Goal: Task Accomplishment & Management: Use online tool/utility

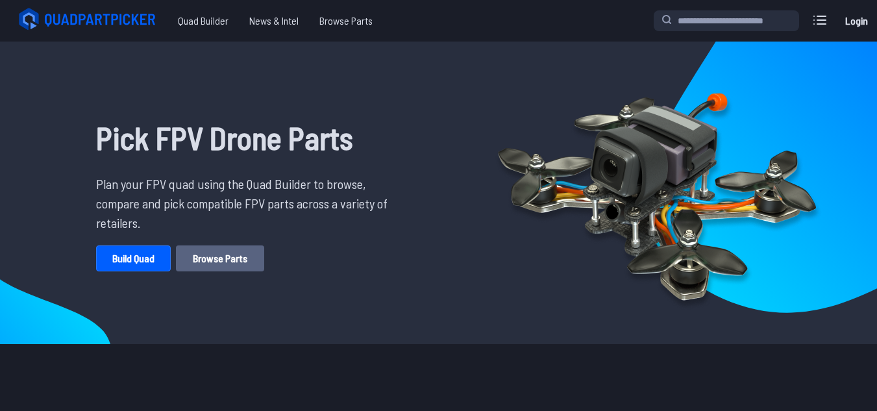
click at [212, 256] on link "Browse Parts" at bounding box center [220, 258] width 88 height 26
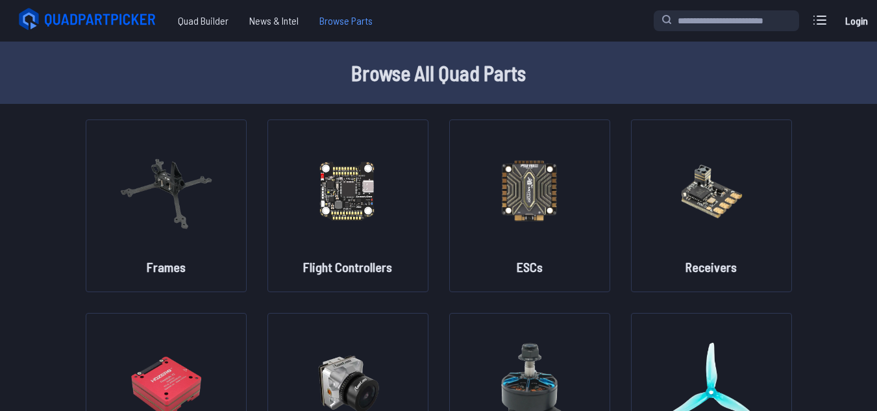
click at [342, 27] on span "Browse Parts" at bounding box center [346, 21] width 74 height 26
click at [337, 27] on span "Browse Parts" at bounding box center [346, 21] width 74 height 26
click at [351, 25] on span "Browse Parts" at bounding box center [346, 21] width 74 height 26
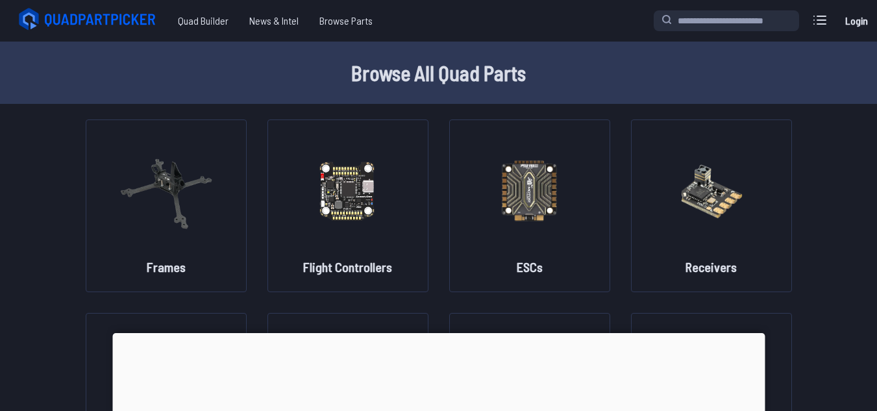
click at [343, 20] on span "Browse Parts" at bounding box center [346, 21] width 74 height 26
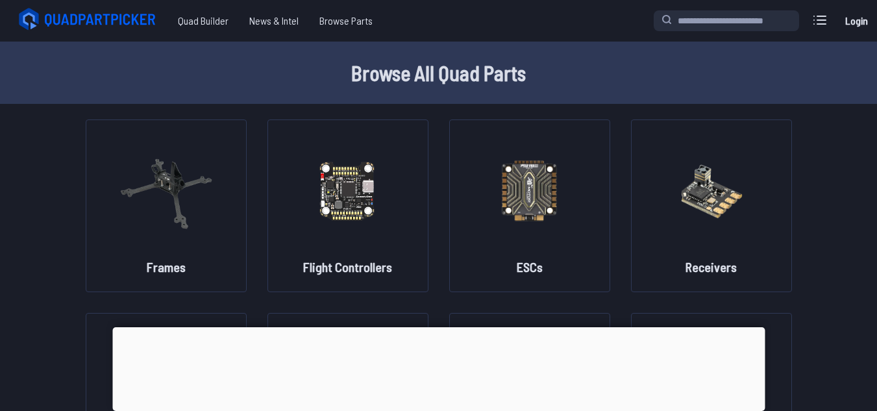
click at [343, 20] on span "Browse Parts" at bounding box center [346, 21] width 74 height 26
click at [197, 21] on span "Quad Builder" at bounding box center [203, 21] width 71 height 26
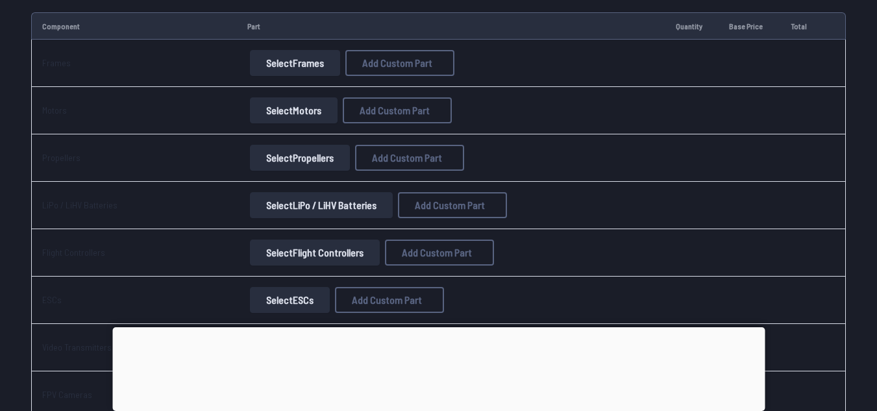
scroll to position [158, 0]
click at [308, 62] on button "Select Frames" at bounding box center [295, 64] width 90 height 26
click at [440, 327] on div at bounding box center [438, 327] width 653 height 0
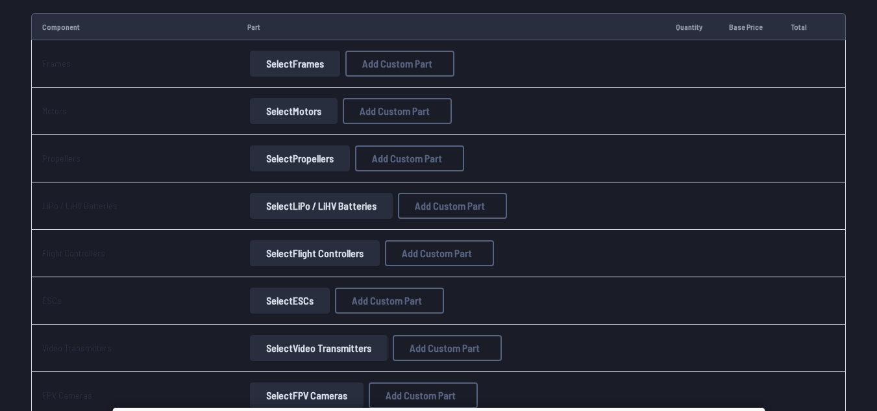
click at [796, 235] on td at bounding box center [802, 253] width 42 height 47
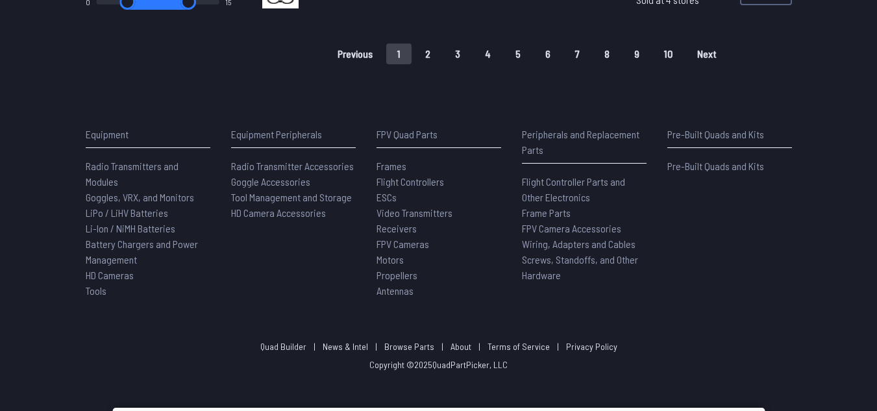
scroll to position [1147, 0]
click at [431, 55] on button "2" at bounding box center [427, 52] width 27 height 21
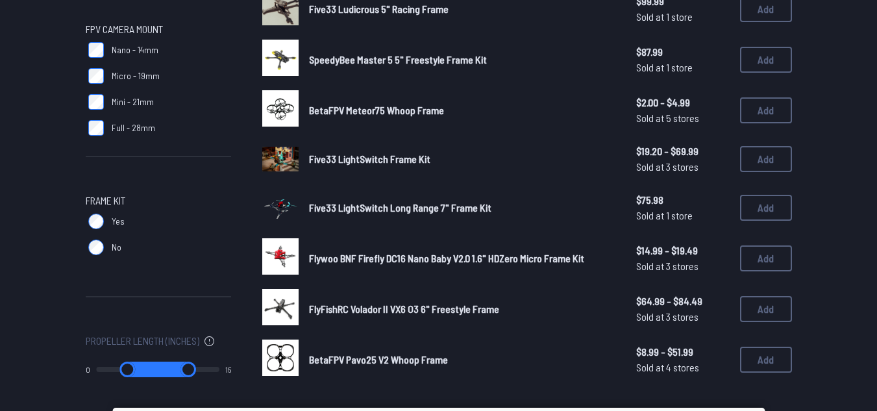
scroll to position [726, 0]
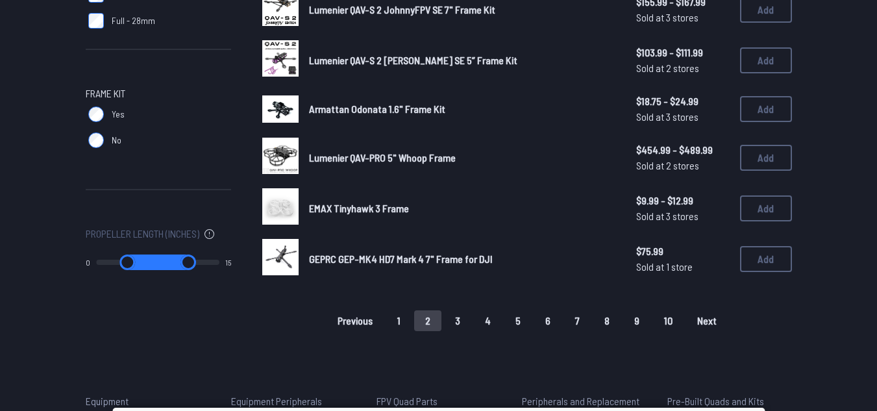
scroll to position [889, 0]
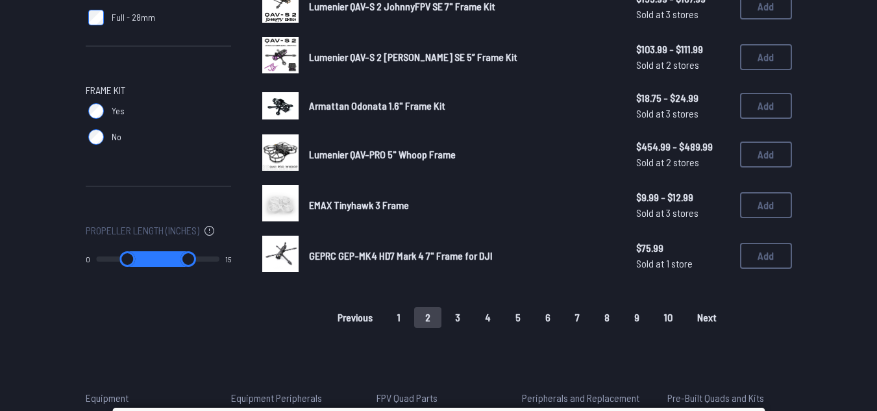
click at [455, 309] on button "3" at bounding box center [457, 317] width 27 height 21
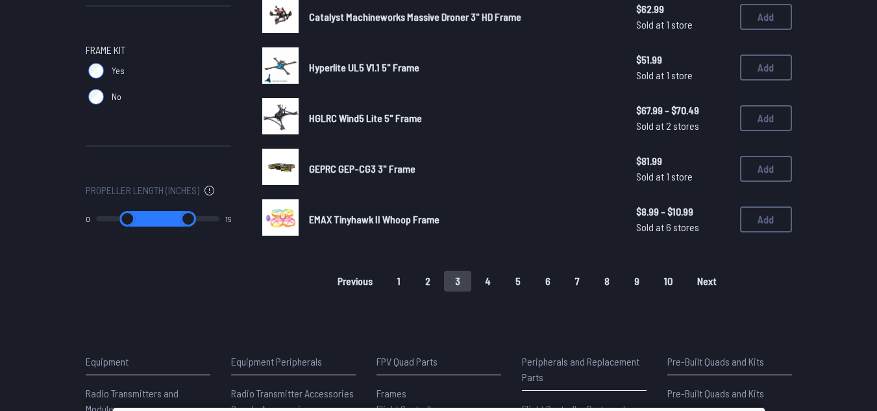
scroll to position [930, 0]
click at [487, 281] on button "4" at bounding box center [488, 280] width 28 height 21
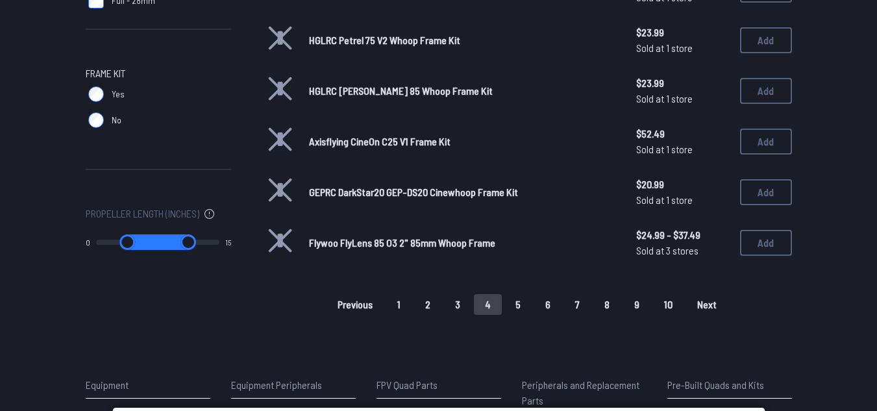
scroll to position [906, 0]
click at [523, 305] on button "5" at bounding box center [518, 303] width 27 height 21
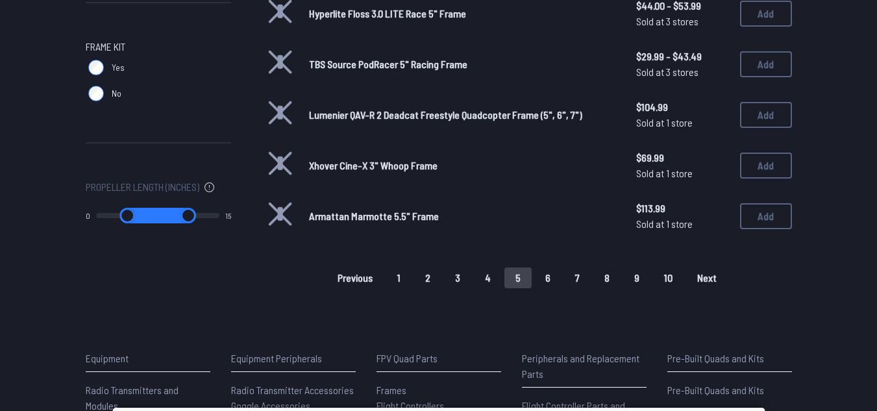
scroll to position [929, 0]
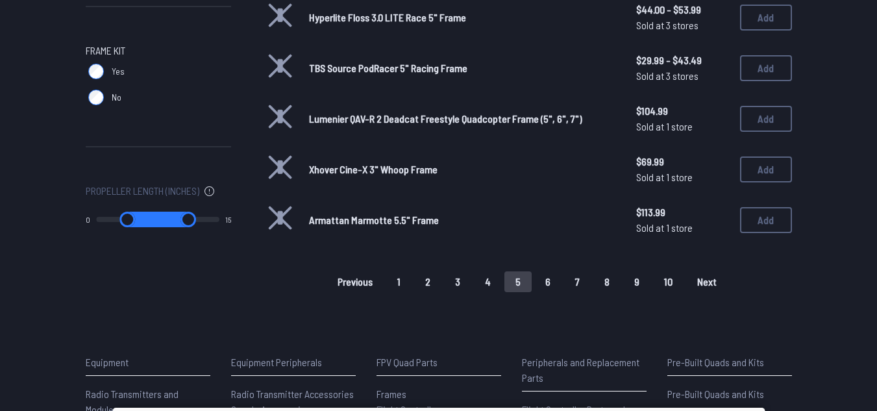
click at [403, 274] on button "1" at bounding box center [398, 281] width 25 height 21
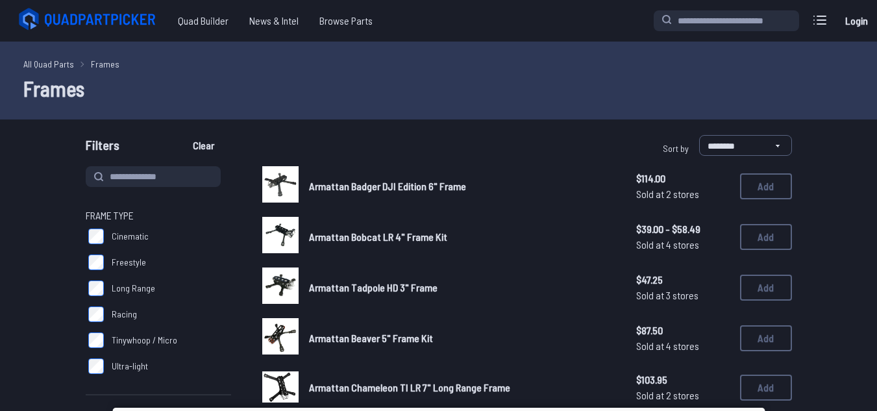
click at [403, 274] on div "Armattan Tadpole HD 3" Frame $47.25 Sold at 3 stores $47.25 Sold at 3 stores Add" at bounding box center [527, 288] width 530 height 40
click at [160, 169] on input at bounding box center [153, 176] width 135 height 21
type input "***"
click at [182, 135] on button "Clear" at bounding box center [204, 145] width 44 height 21
type input "***"
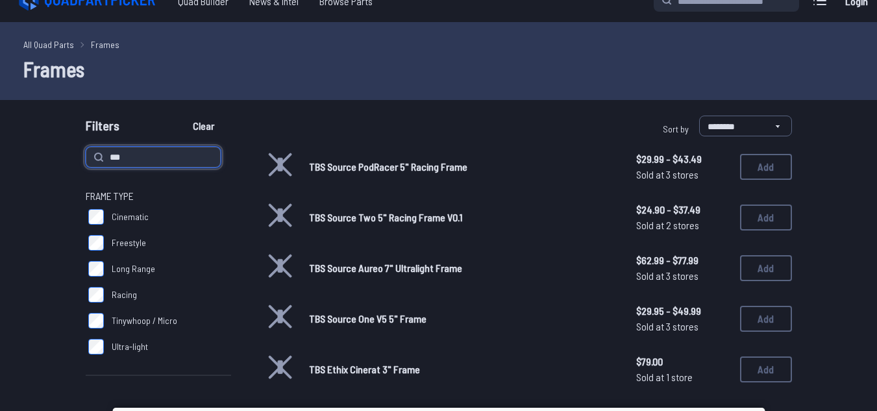
scroll to position [20, 0]
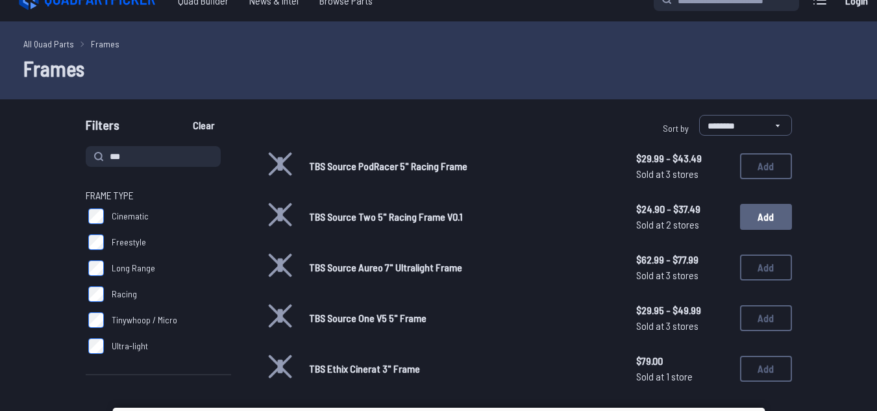
click at [766, 216] on button "Add" at bounding box center [766, 217] width 52 height 26
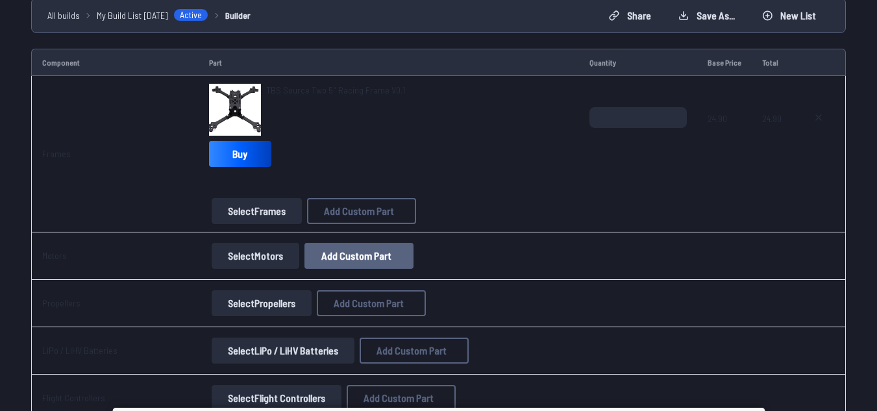
scroll to position [123, 0]
click at [273, 253] on button "Select Motors" at bounding box center [256, 255] width 88 height 26
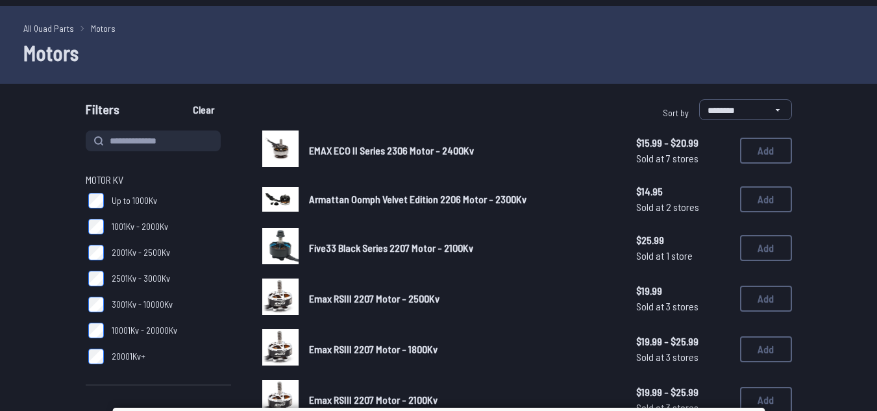
scroll to position [36, 0]
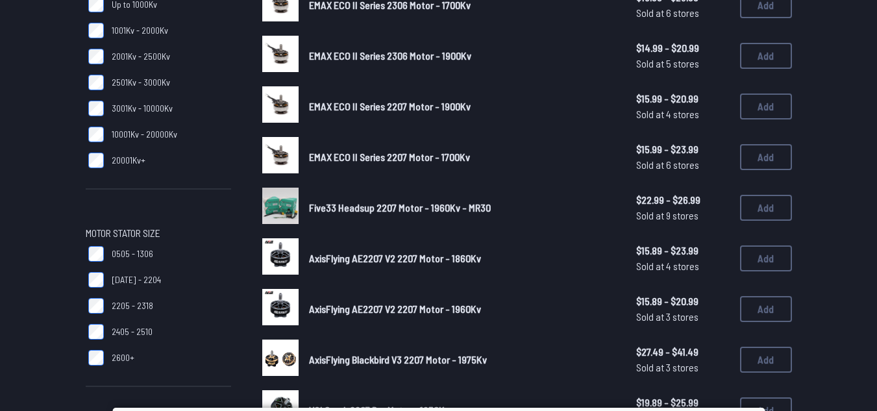
scroll to position [231, 0]
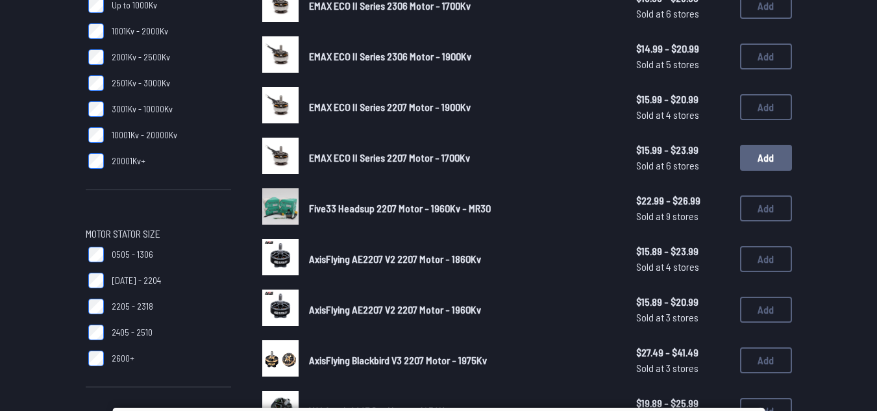
click at [772, 156] on button "Add" at bounding box center [766, 158] width 52 height 26
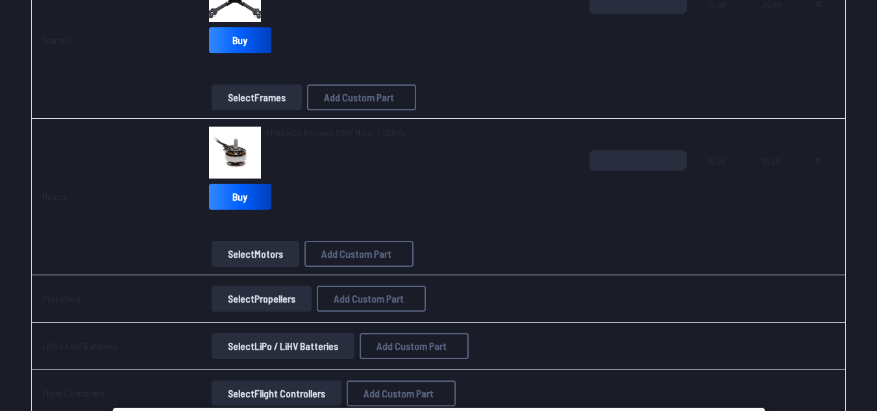
scroll to position [236, 0]
click at [636, 167] on input "*" at bounding box center [638, 159] width 97 height 21
click at [677, 147] on td "*" at bounding box center [638, 196] width 118 height 156
click at [675, 152] on input "*" at bounding box center [638, 159] width 97 height 21
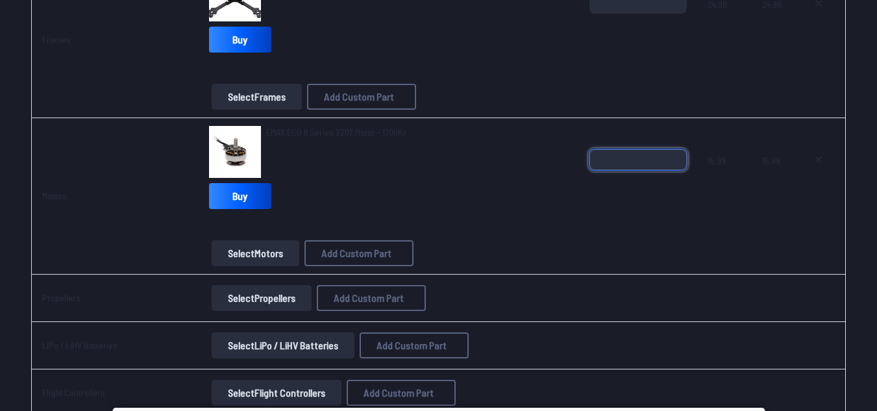
click at [675, 152] on input "*" at bounding box center [638, 159] width 97 height 21
type input "*"
click at [678, 166] on input "*" at bounding box center [638, 159] width 97 height 21
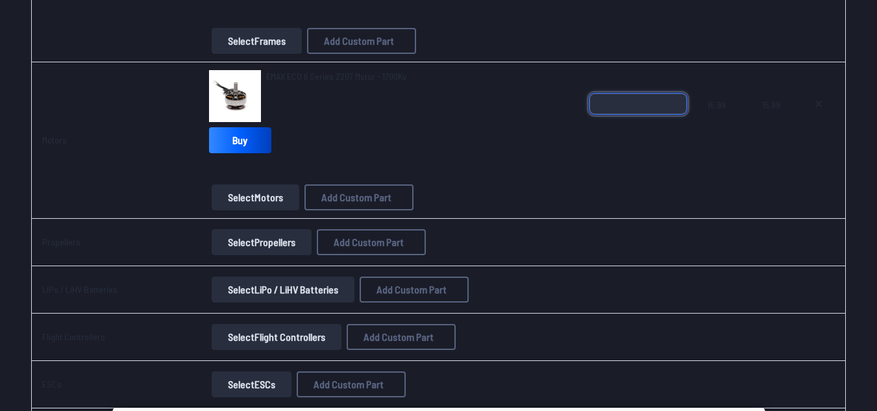
scroll to position [305, 0]
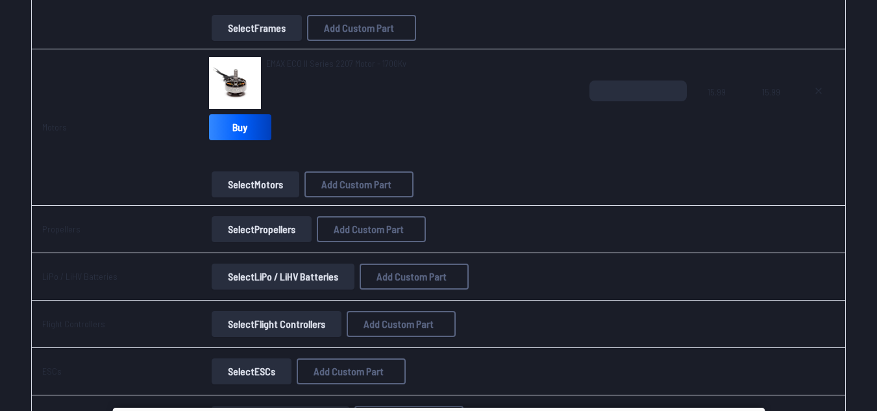
click at [285, 223] on button "Select Propellers" at bounding box center [262, 229] width 100 height 26
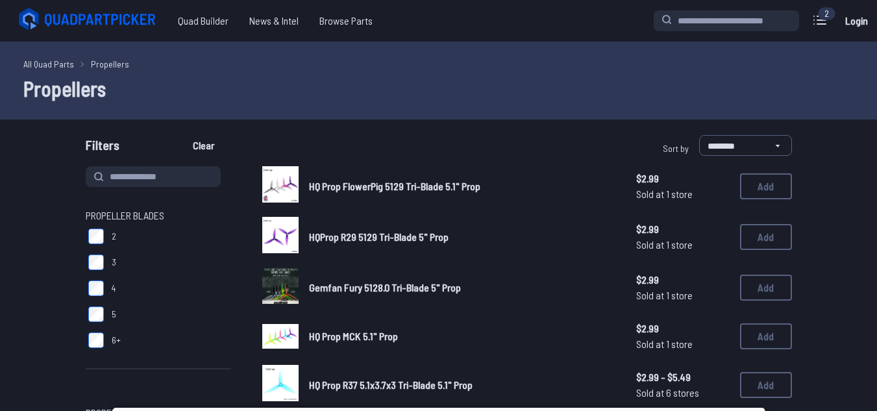
click at [708, 234] on span "$2.99" at bounding box center [683, 229] width 94 height 16
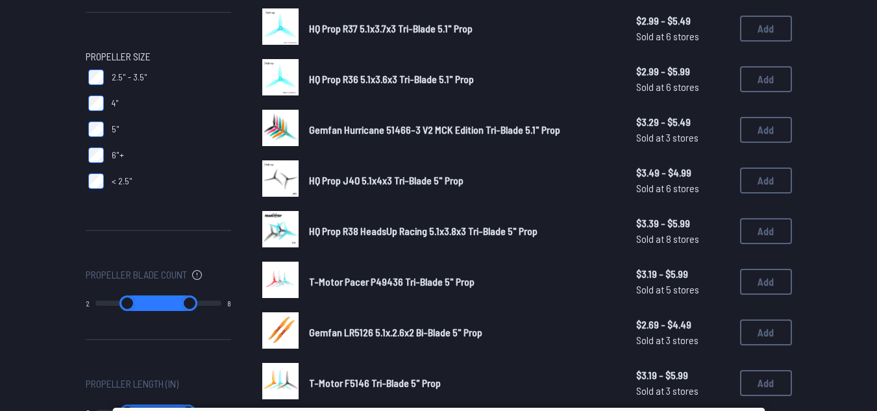
scroll to position [360, 0]
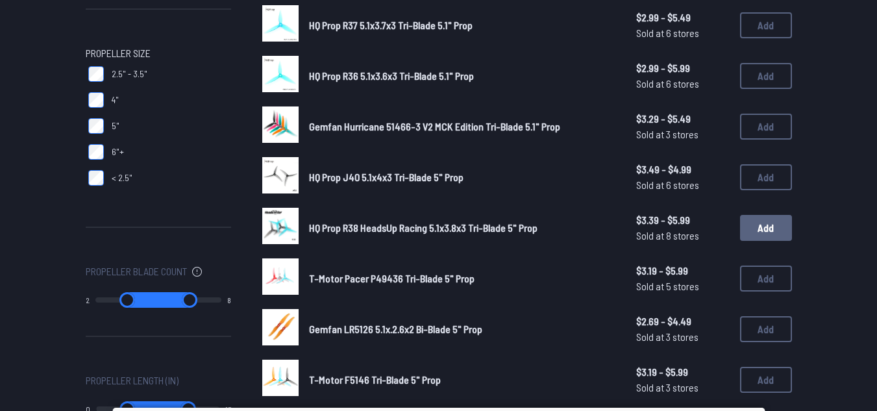
click at [775, 225] on button "Add" at bounding box center [766, 228] width 52 height 26
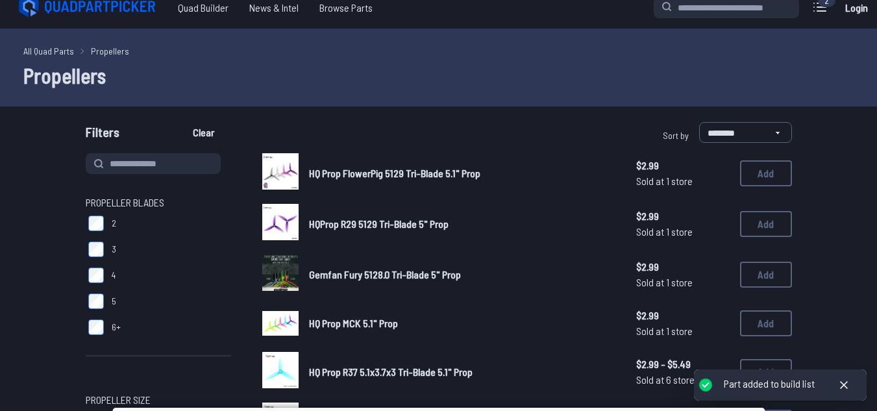
scroll to position [0, 0]
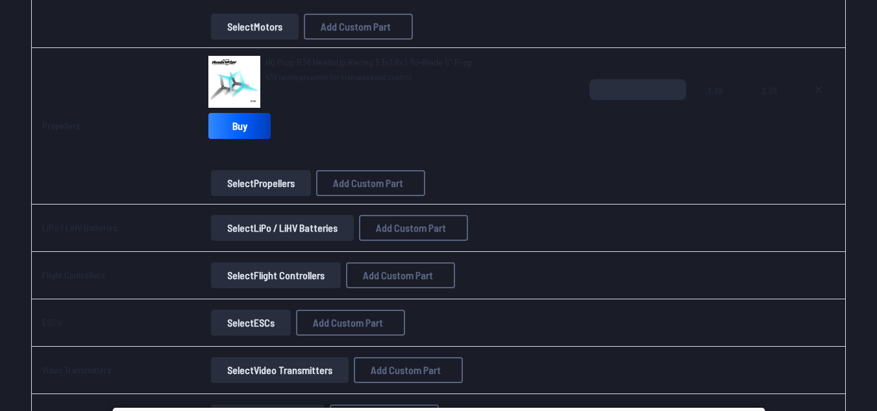
scroll to position [464, 0]
click at [295, 267] on button "Select Flight Controllers" at bounding box center [276, 275] width 130 height 26
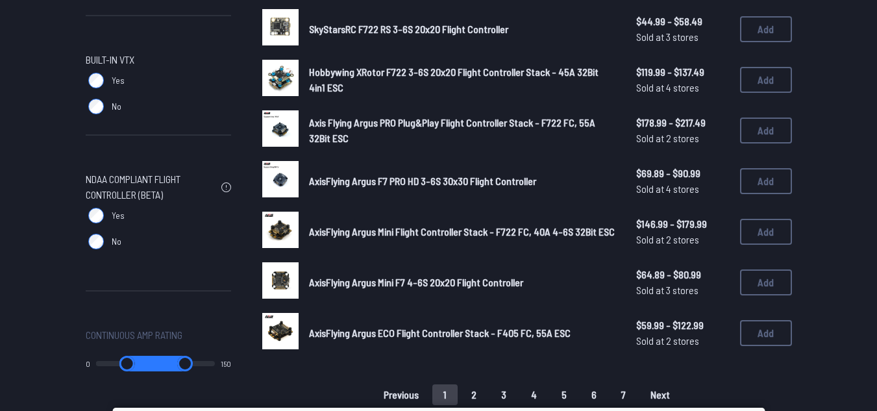
scroll to position [838, 0]
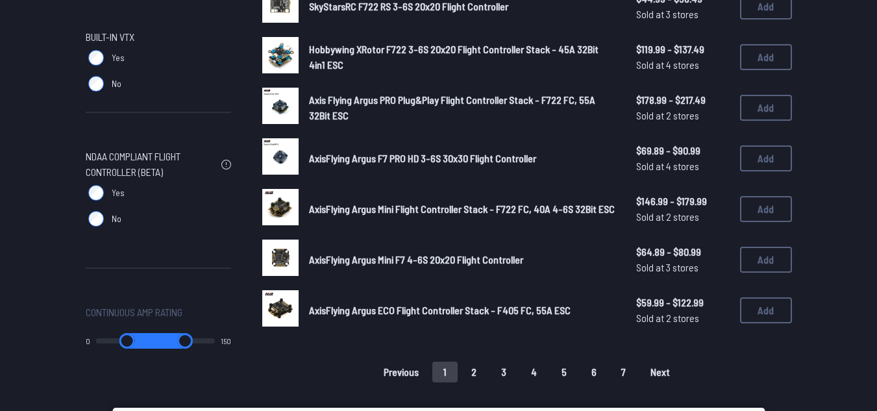
click at [474, 373] on button "2" at bounding box center [473, 372] width 27 height 21
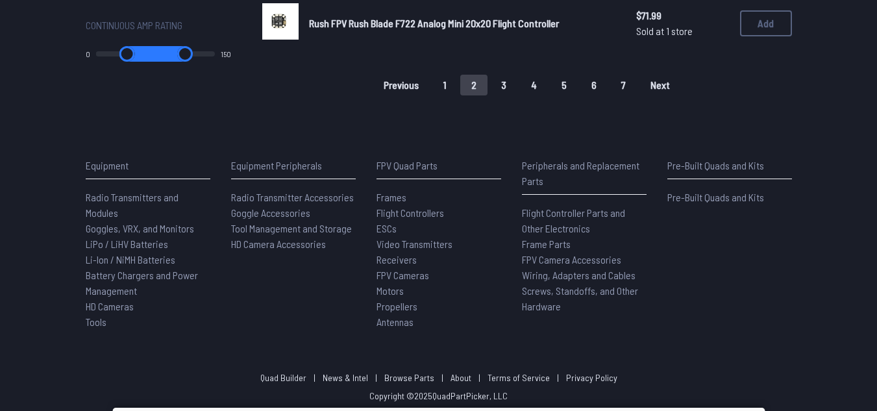
scroll to position [1087, 0]
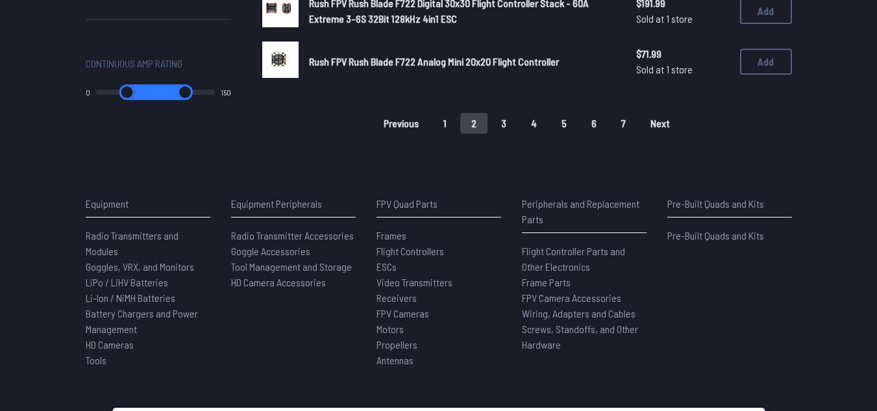
click at [447, 126] on button "1" at bounding box center [444, 123] width 25 height 21
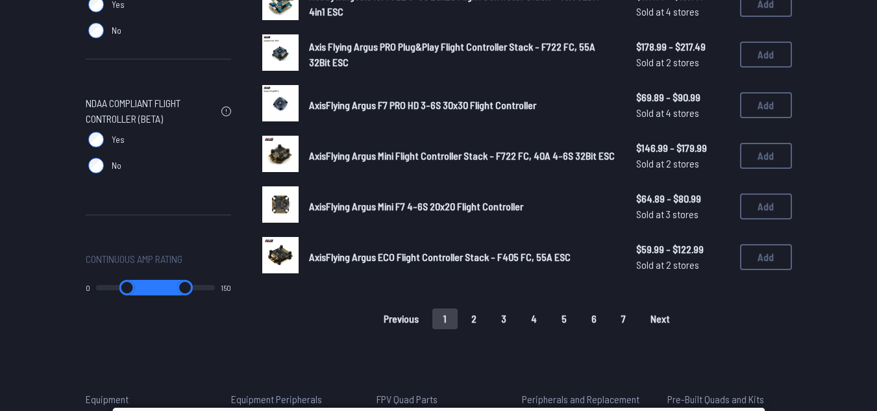
scroll to position [893, 0]
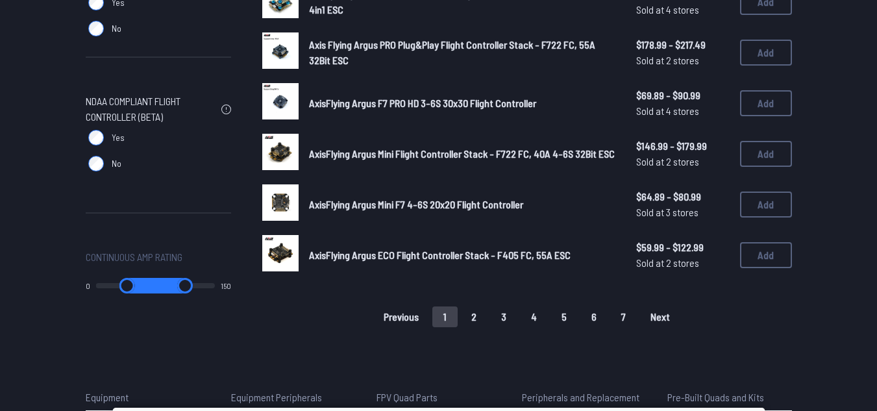
click at [516, 318] on button "3" at bounding box center [503, 316] width 27 height 21
click at [442, 325] on button "1" at bounding box center [444, 316] width 25 height 21
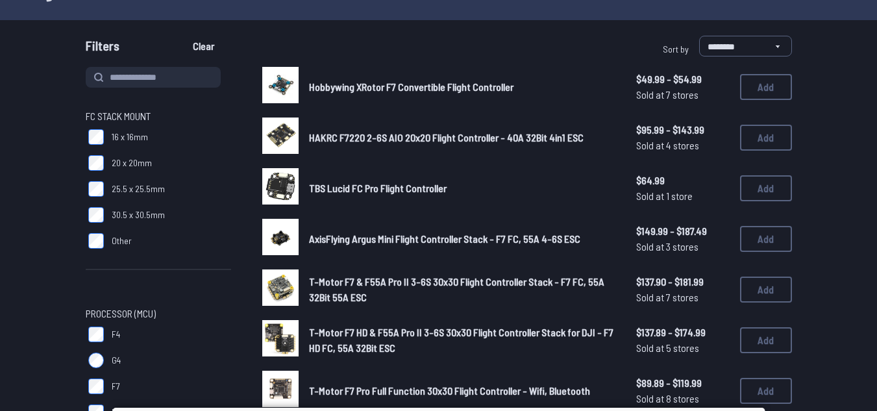
scroll to position [0, 0]
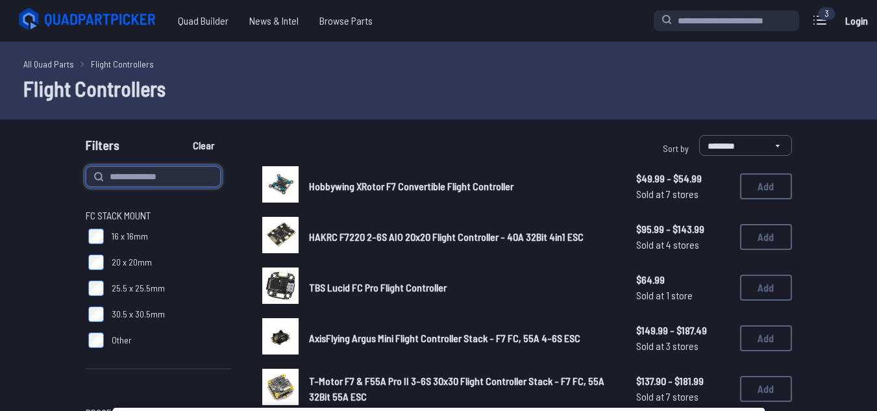
click at [169, 170] on input at bounding box center [153, 176] width 135 height 21
type input "*********"
click at [182, 135] on button "Clear" at bounding box center [204, 145] width 44 height 21
type input "*********"
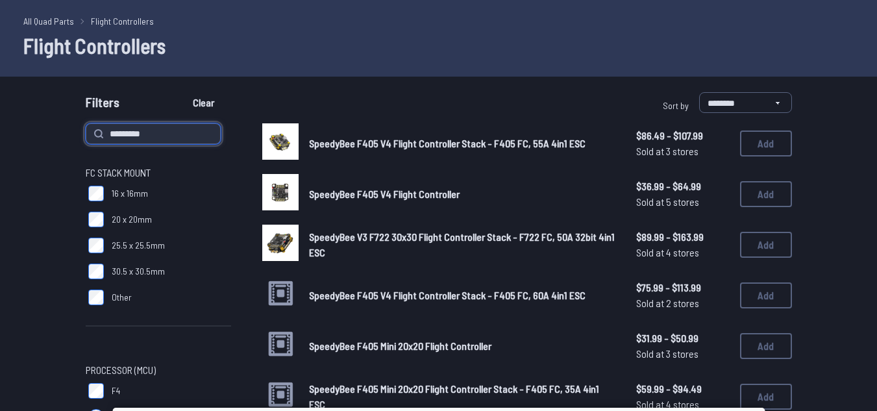
scroll to position [44, 0]
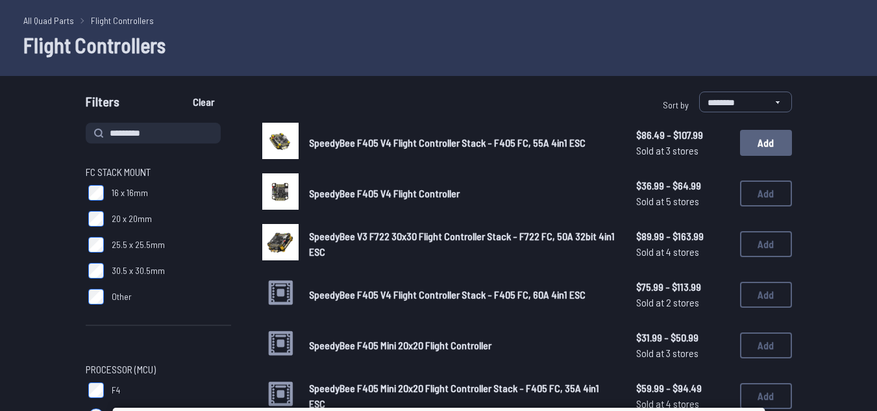
click at [746, 138] on button "Add" at bounding box center [766, 143] width 52 height 26
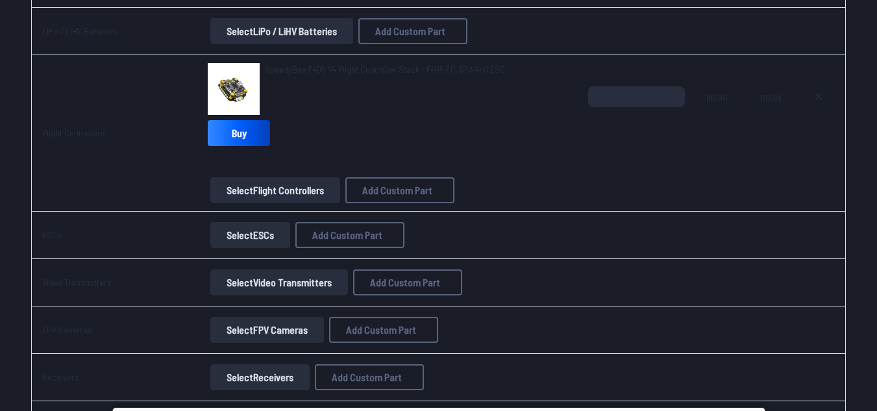
scroll to position [662, 0]
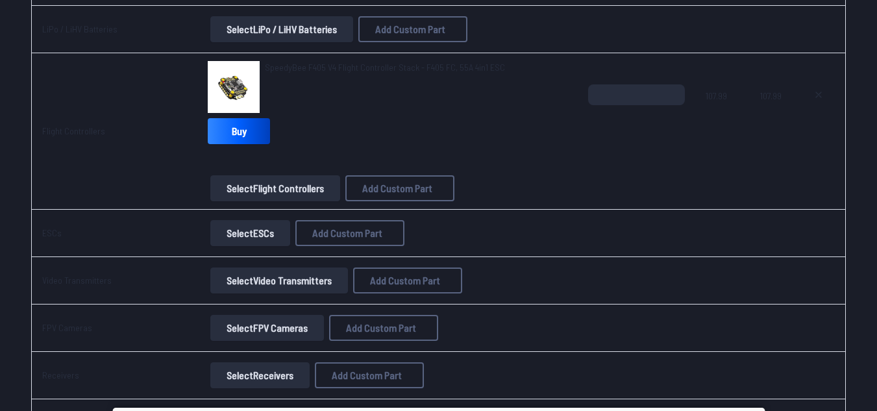
click at [248, 232] on button "Select ESCs" at bounding box center [250, 233] width 80 height 26
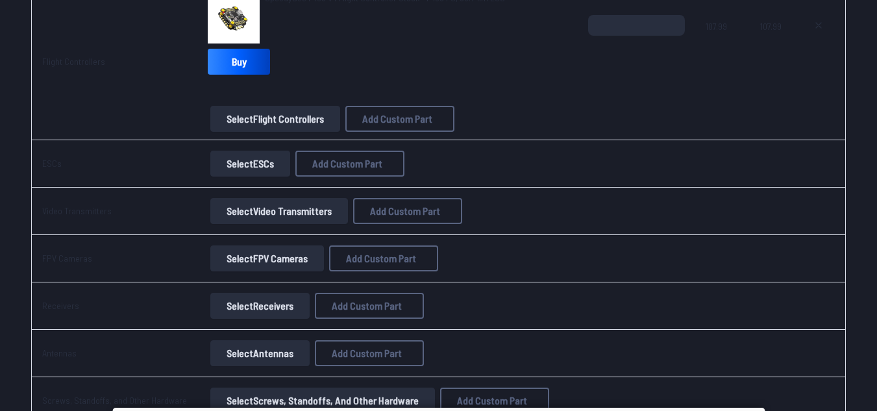
scroll to position [734, 0]
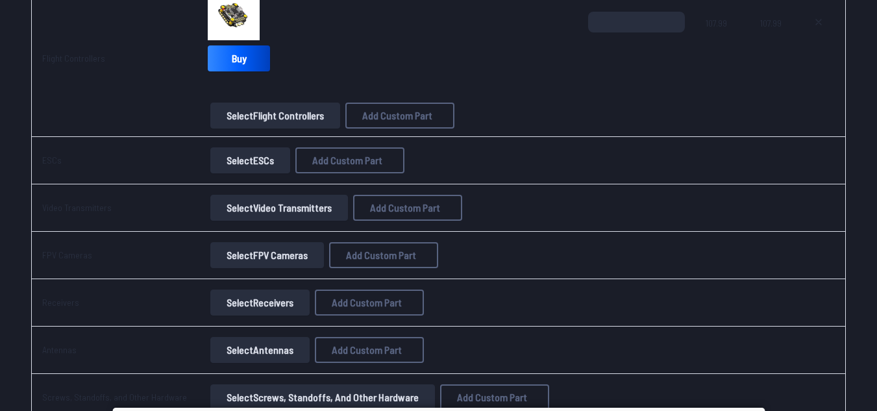
click at [289, 205] on button "Select Video Transmitters" at bounding box center [279, 208] width 138 height 26
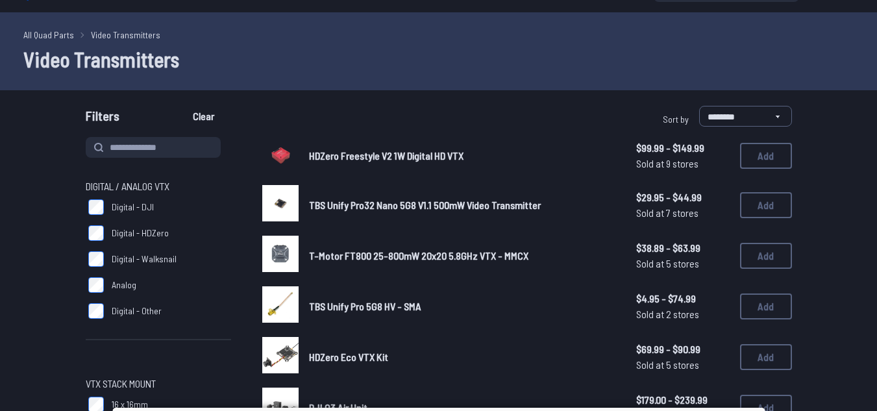
scroll to position [30, 0]
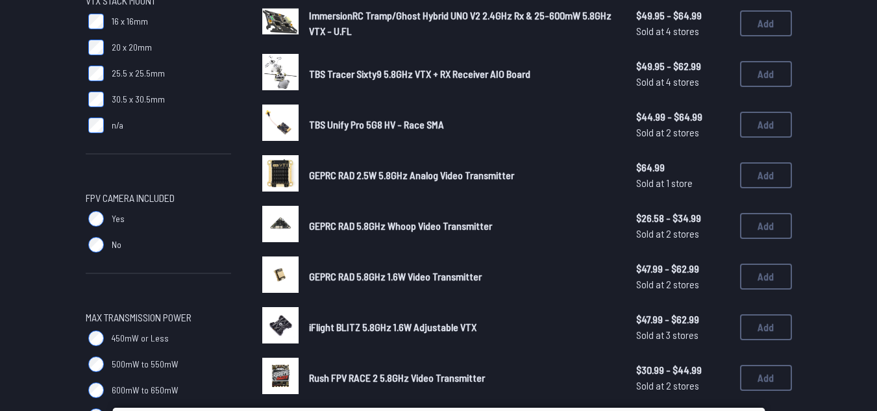
scroll to position [411, 0]
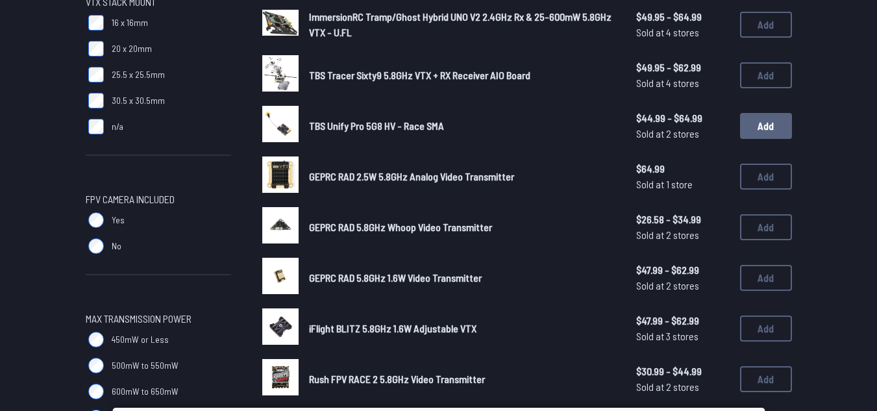
click at [762, 121] on button "Add" at bounding box center [766, 126] width 52 height 26
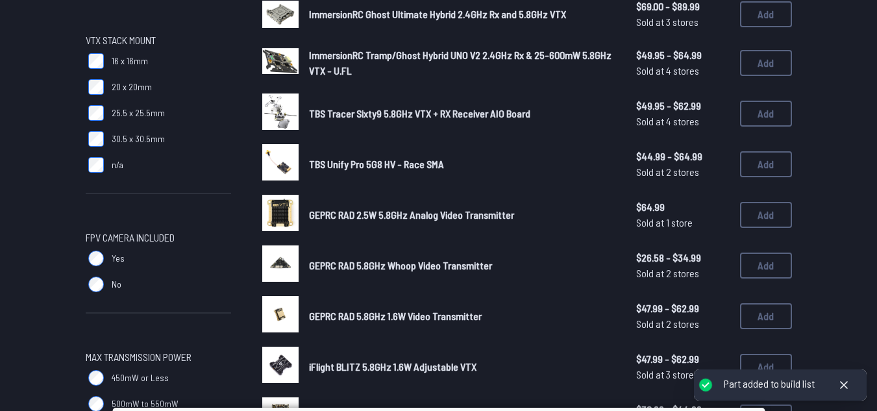
scroll to position [105, 0]
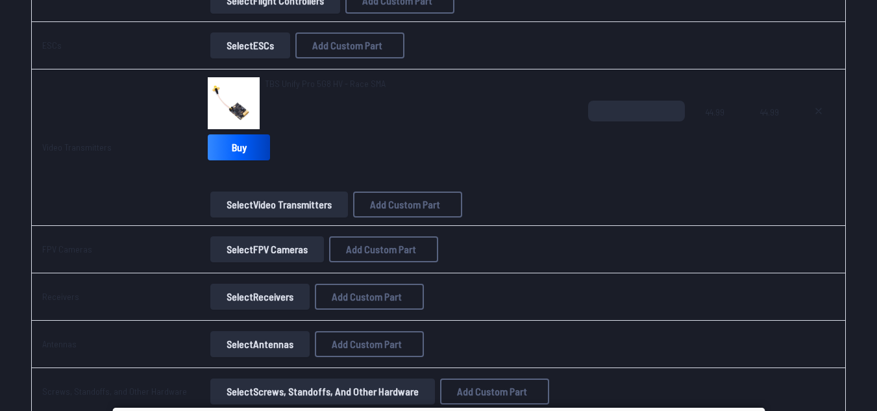
scroll to position [850, 0]
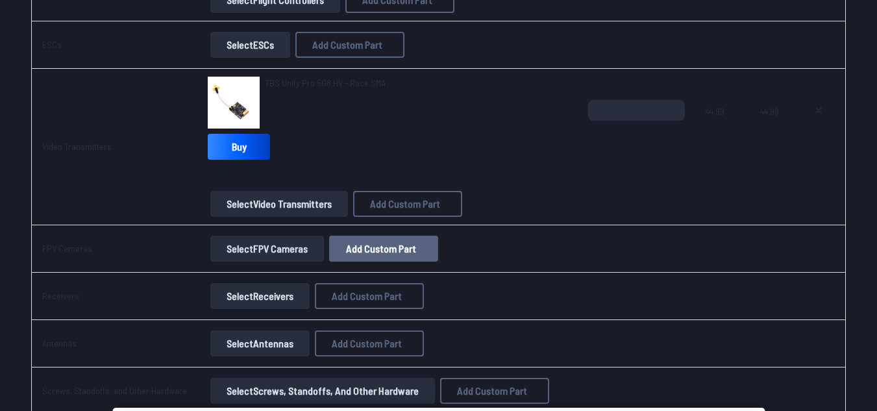
click at [358, 251] on span "Add Custom Part" at bounding box center [381, 249] width 70 height 10
select select "**********"
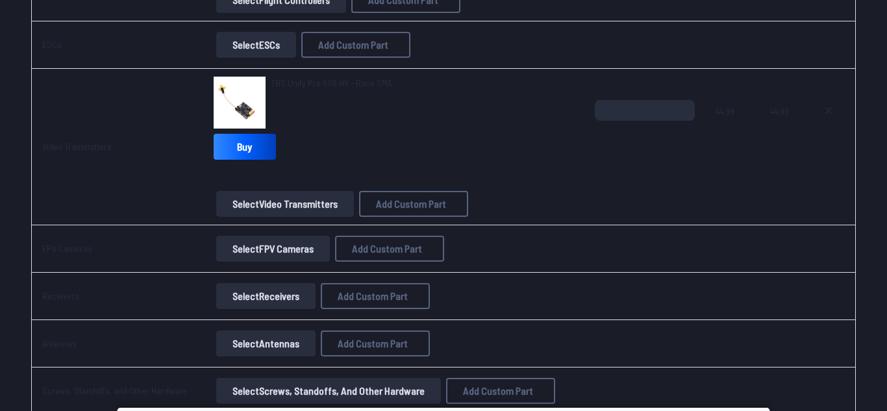
click at [575, 53] on button at bounding box center [566, 62] width 32 height 19
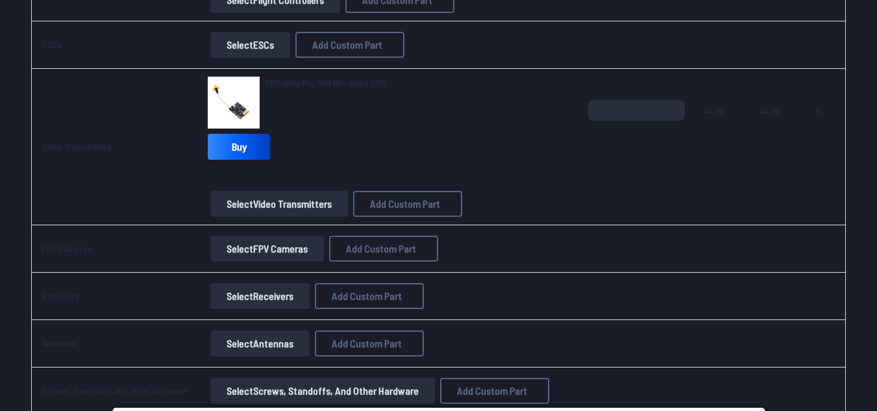
drag, startPoint x: 353, startPoint y: 245, endPoint x: 305, endPoint y: 251, distance: 48.4
click at [305, 251] on div "Select FPV Cameras Add Custom Part Add Custom Part Part name* Enter a name for …" at bounding box center [388, 249] width 360 height 26
click at [305, 251] on button "Select FPV Cameras" at bounding box center [267, 249] width 114 height 26
click at [310, 244] on button "Select FPV Cameras" at bounding box center [267, 249] width 114 height 26
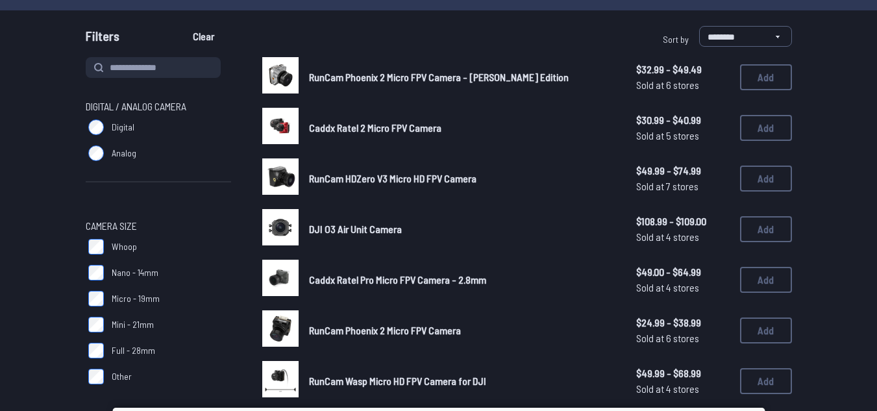
scroll to position [107, 0]
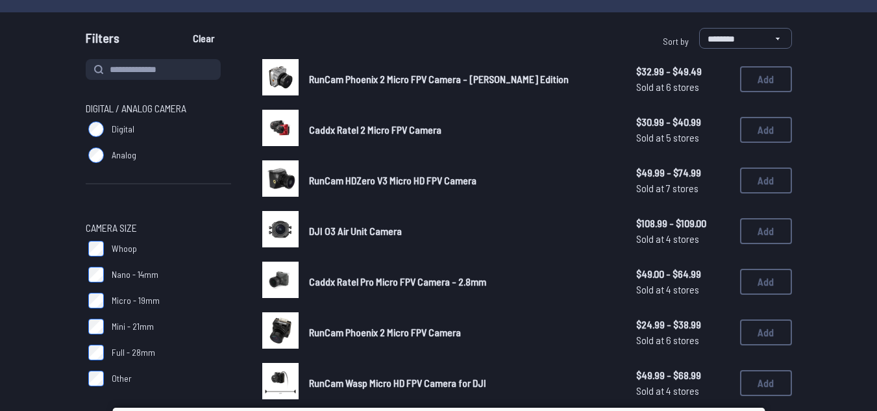
click at [112, 149] on span "Analog" at bounding box center [124, 155] width 25 height 13
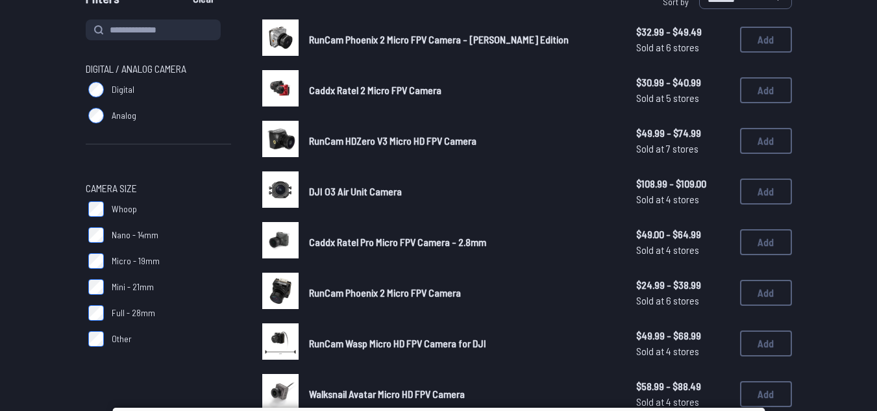
scroll to position [150, 0]
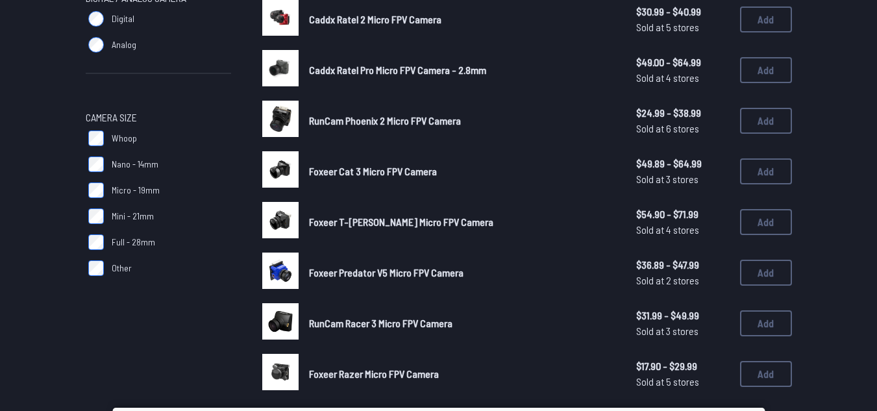
scroll to position [216, 0]
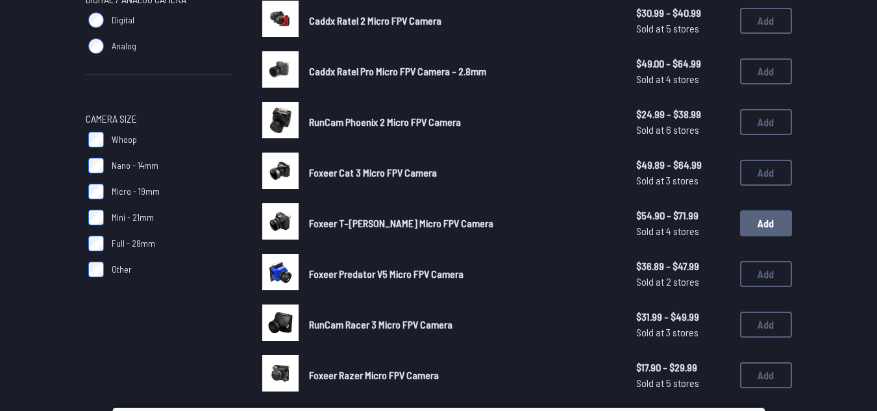
click at [749, 227] on button "Add" at bounding box center [766, 223] width 52 height 26
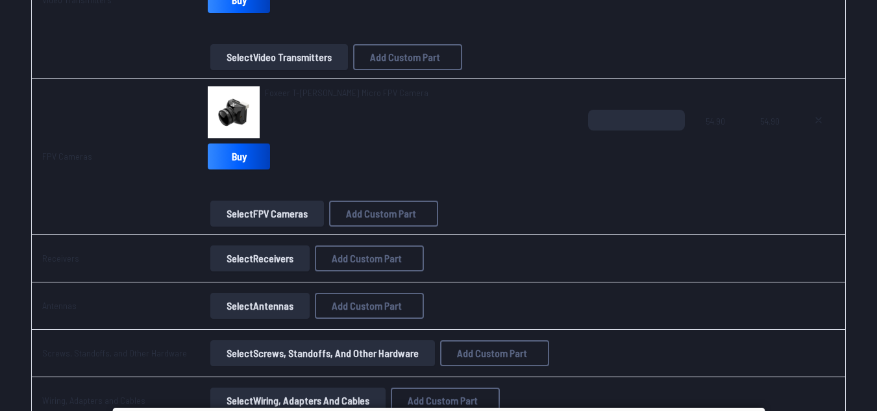
scroll to position [997, 0]
click at [260, 261] on button "Select Receivers" at bounding box center [259, 258] width 99 height 26
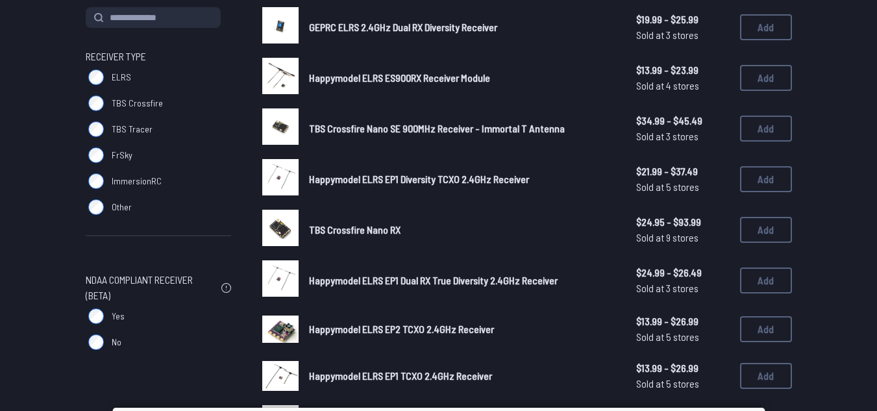
scroll to position [155, 0]
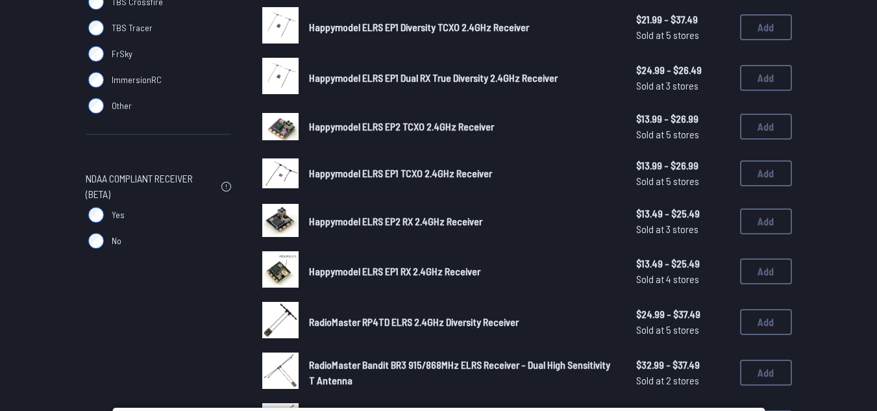
scroll to position [260, 0]
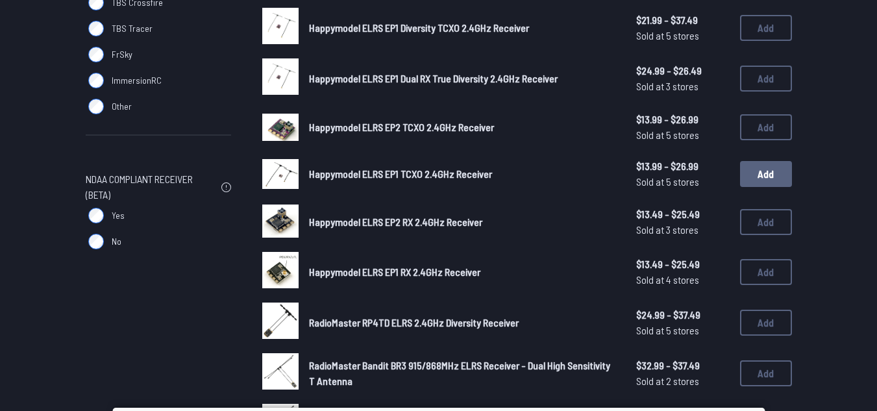
click at [775, 182] on button "Add" at bounding box center [766, 174] width 52 height 26
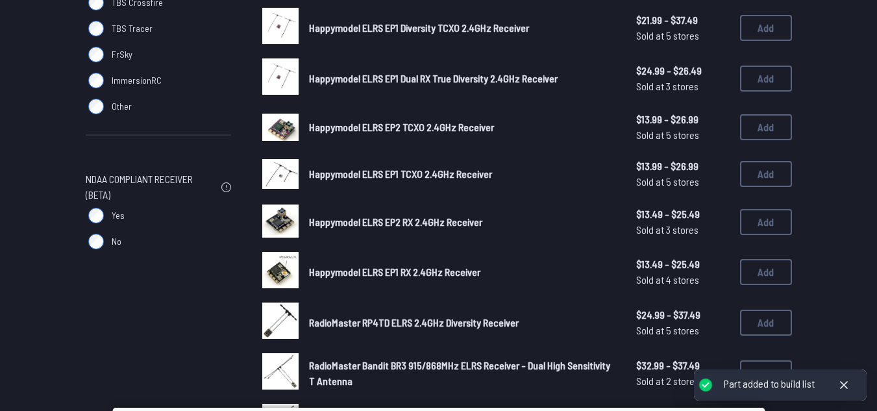
scroll to position [0, 0]
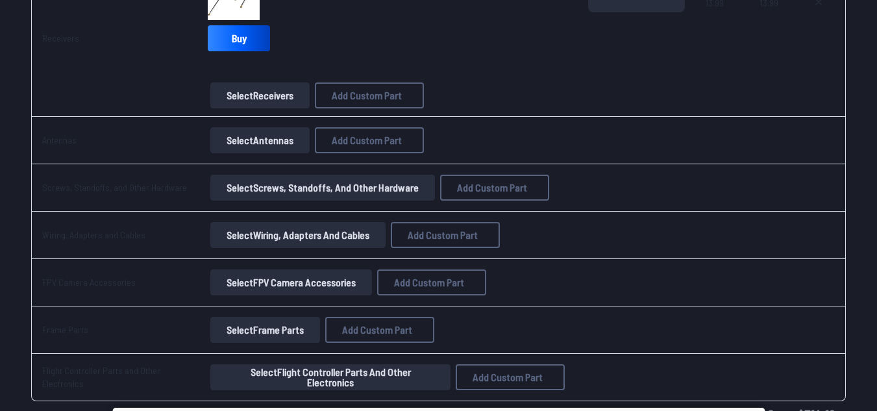
scroll to position [1272, 0]
click at [267, 138] on button "Select Antennas" at bounding box center [259, 140] width 99 height 26
click at [271, 134] on button "Select Antennas" at bounding box center [259, 140] width 99 height 26
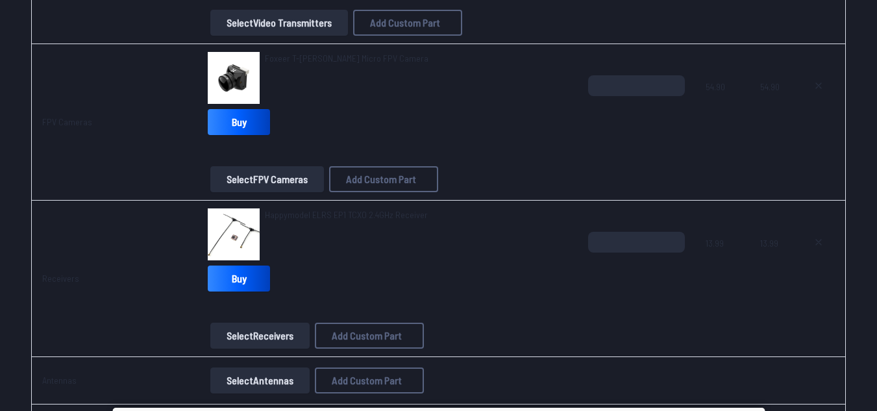
scroll to position [1032, 0]
click at [812, 236] on button at bounding box center [819, 241] width 32 height 21
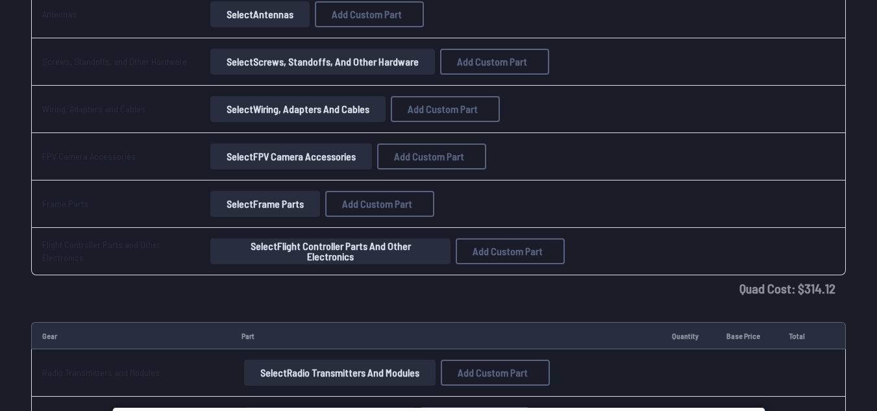
type textarea "**********"
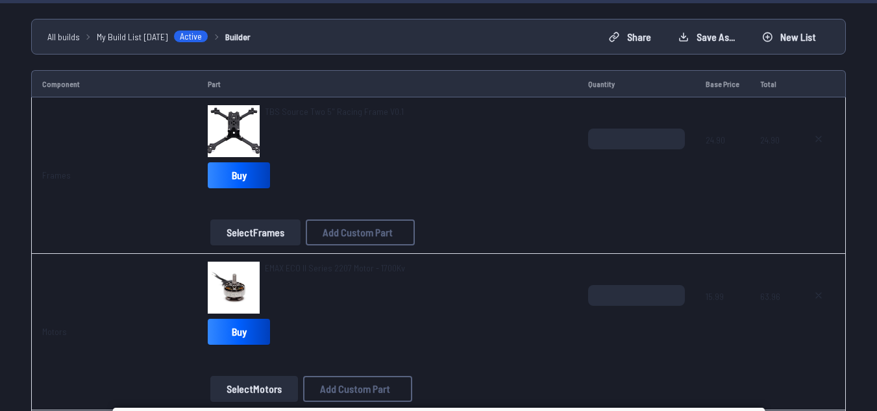
scroll to position [100, 0]
click at [272, 230] on button "Select Frames" at bounding box center [255, 233] width 90 height 26
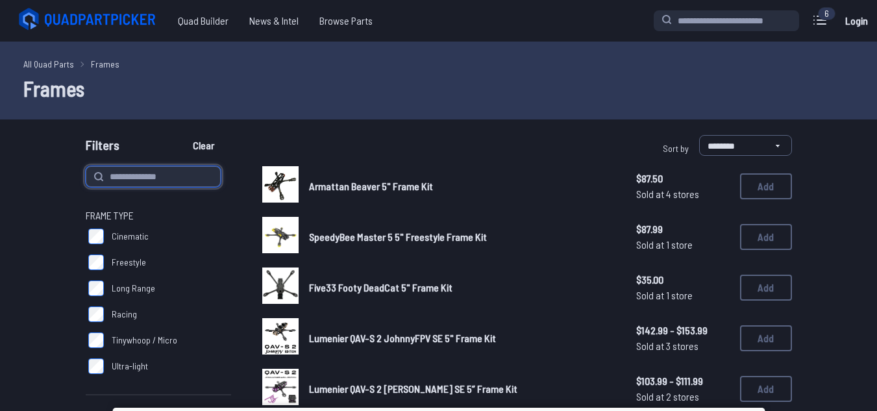
click at [169, 180] on input at bounding box center [153, 176] width 135 height 21
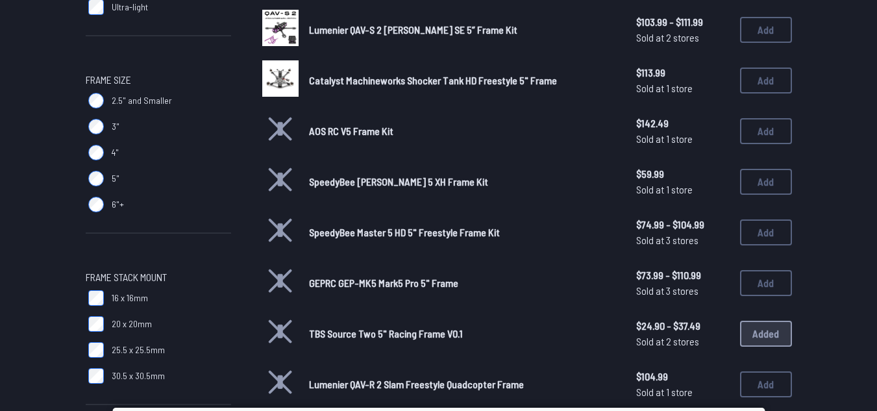
type input "*"
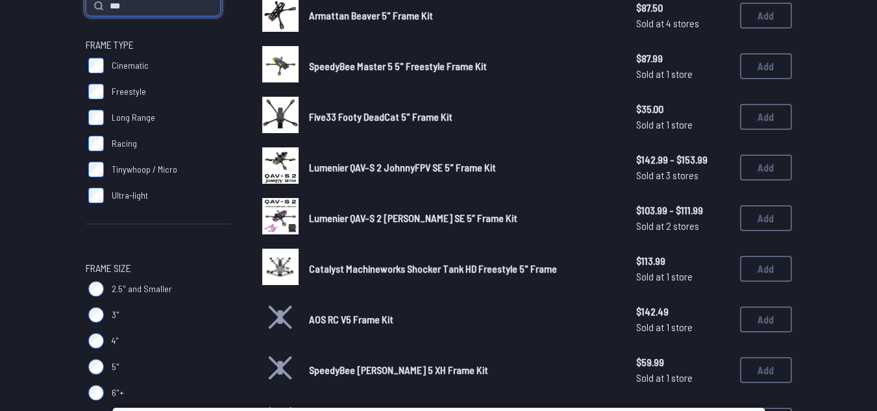
type input "***"
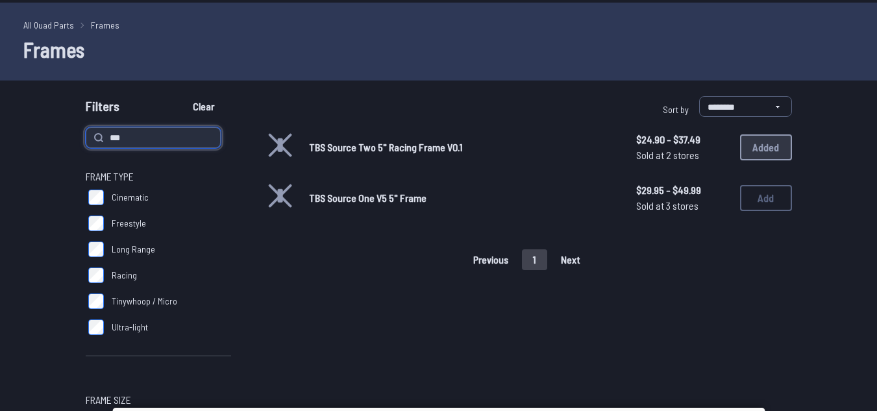
scroll to position [40, 0]
click at [203, 116] on div "Filters Clear" at bounding box center [260, 108] width 348 height 26
click at [203, 107] on button "Clear" at bounding box center [204, 105] width 44 height 21
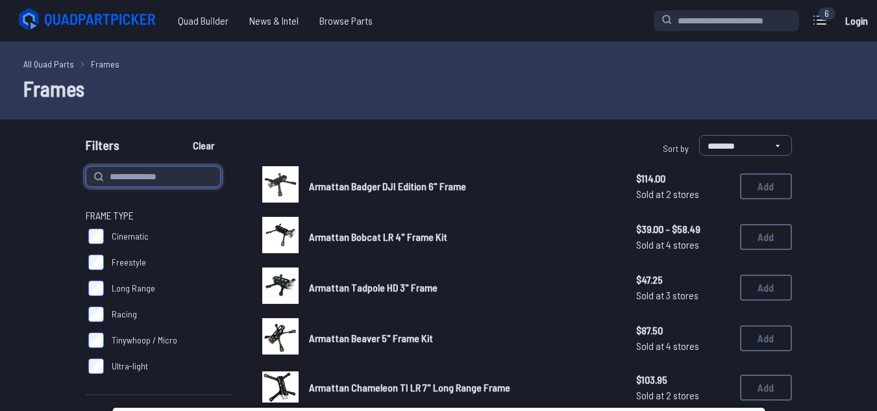
click at [166, 180] on input at bounding box center [153, 176] width 135 height 21
type input "***"
click at [182, 135] on button "Clear" at bounding box center [204, 145] width 44 height 21
type input "***"
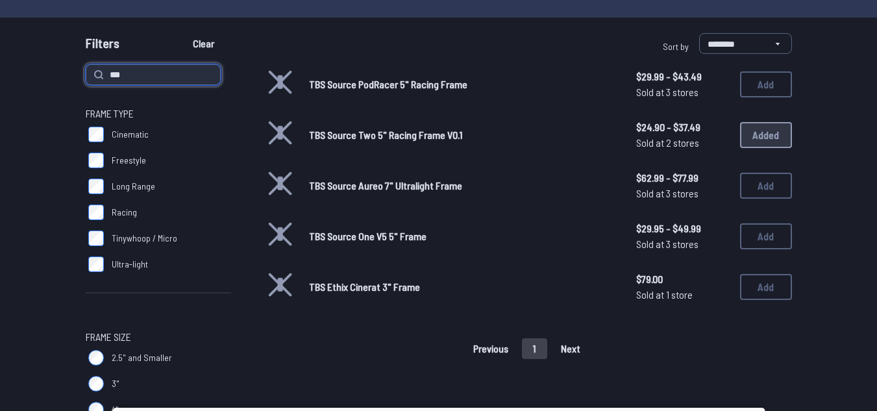
scroll to position [105, 0]
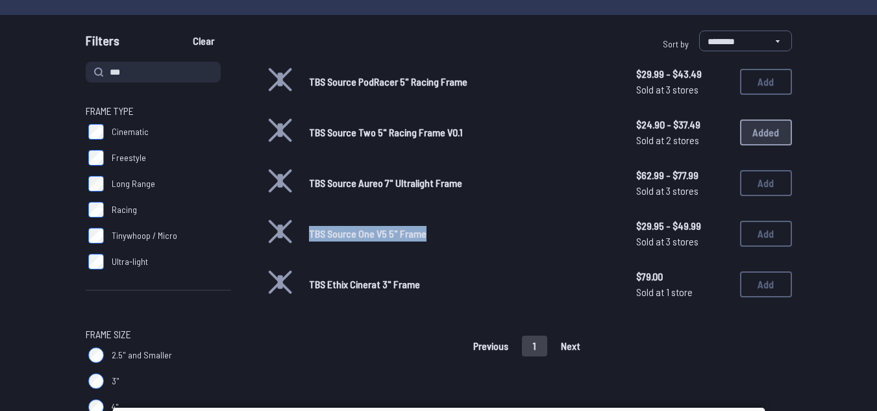
drag, startPoint x: 305, startPoint y: 232, endPoint x: 427, endPoint y: 236, distance: 122.1
click at [427, 236] on div "TBS Source One V5 5" Frame $29.95 - $49.99 Sold at 3 stores $29.95 - $49.99 Sol…" at bounding box center [527, 234] width 530 height 40
copy span "TBS Source One V5 5" Frame"
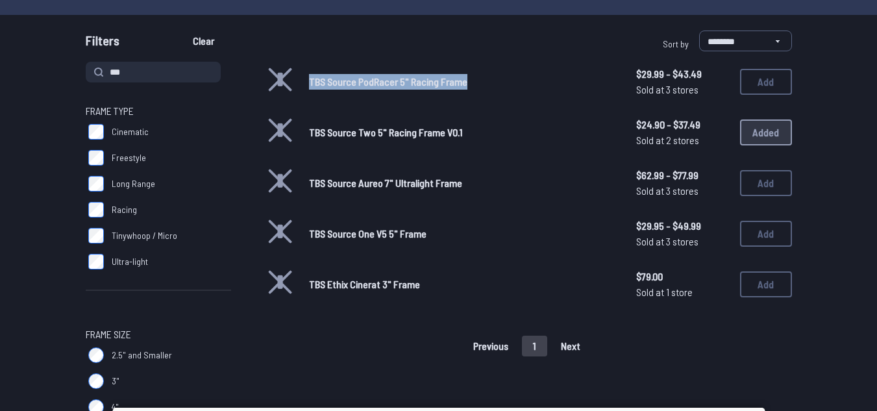
drag, startPoint x: 302, startPoint y: 79, endPoint x: 474, endPoint y: 82, distance: 172.1
click at [474, 82] on div "TBS Source PodRacer 5" Racing Frame $29.99 - $43.49 Sold at 3 stores $29.99 - $…" at bounding box center [527, 82] width 530 height 40
copy span "TBS Source PodRacer 5" Racing Frame"
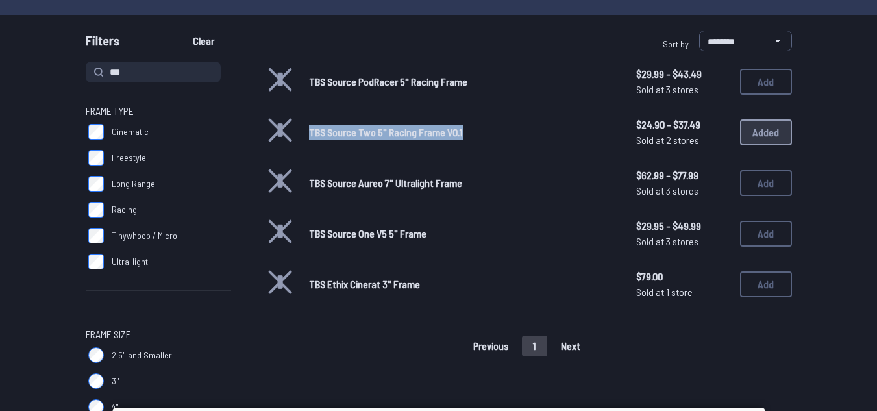
drag, startPoint x: 306, startPoint y: 131, endPoint x: 471, endPoint y: 139, distance: 165.8
click at [471, 139] on div "TBS Source Two 5" Racing Frame V0.1 $24.90 - $37.49 Sold at 2 stores $24.90 - $…" at bounding box center [527, 132] width 530 height 40
copy span "TBS Source Two 5" Racing Frame V0.1"
click at [764, 236] on button "Add" at bounding box center [766, 234] width 52 height 26
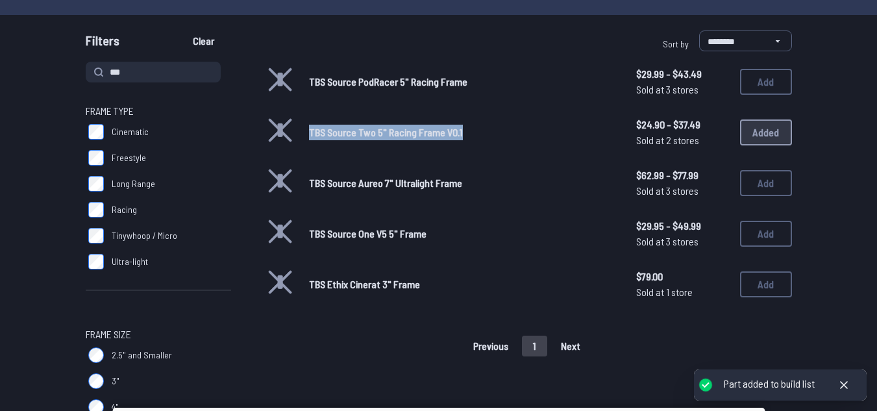
click at [764, 134] on div "TBS Source Two 5" Racing Frame V0.1 $24.90 - $37.49 Sold at 2 stores $24.90 - $…" at bounding box center [527, 132] width 530 height 40
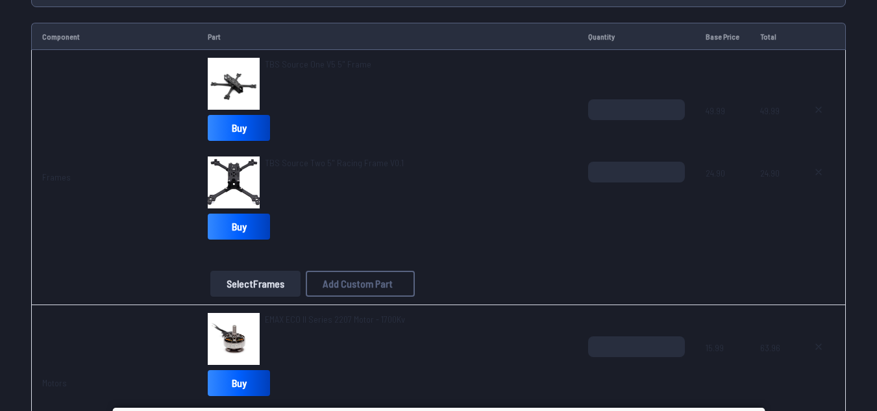
scroll to position [149, 0]
click at [817, 170] on icon at bounding box center [819, 171] width 10 height 10
type textarea "**********"
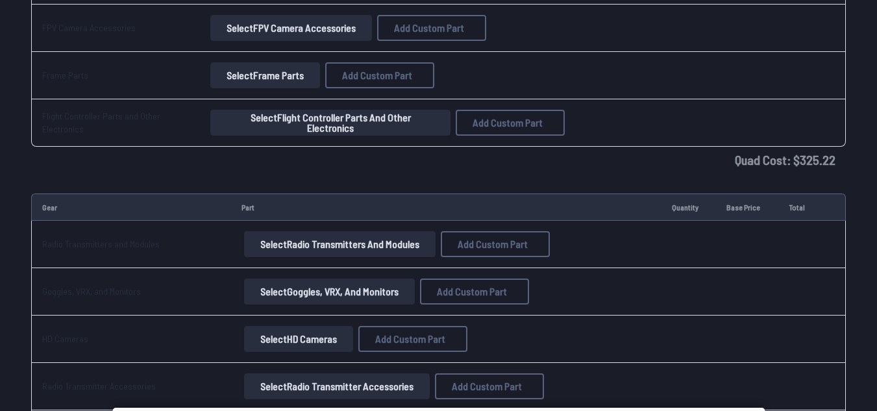
scroll to position [1416, 0]
click at [692, 10] on td at bounding box center [637, 28] width 118 height 47
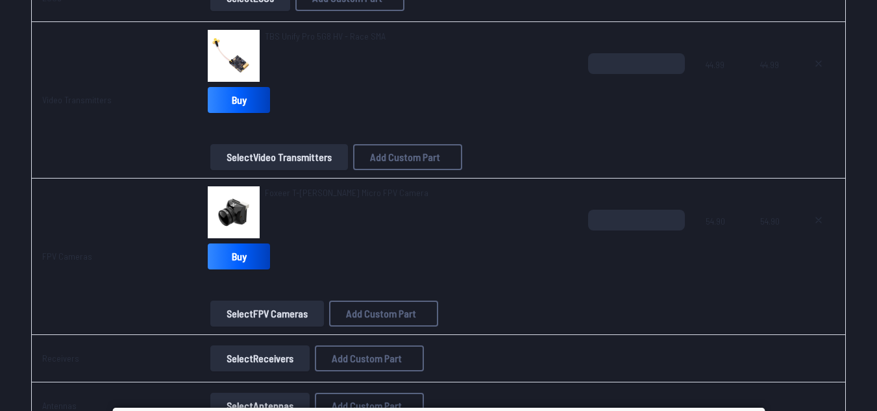
scroll to position [900, 0]
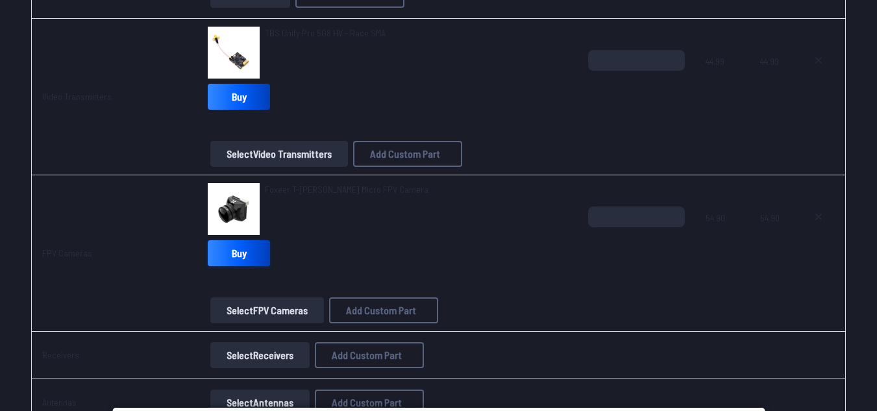
click at [216, 255] on link "Buy" at bounding box center [239, 253] width 62 height 26
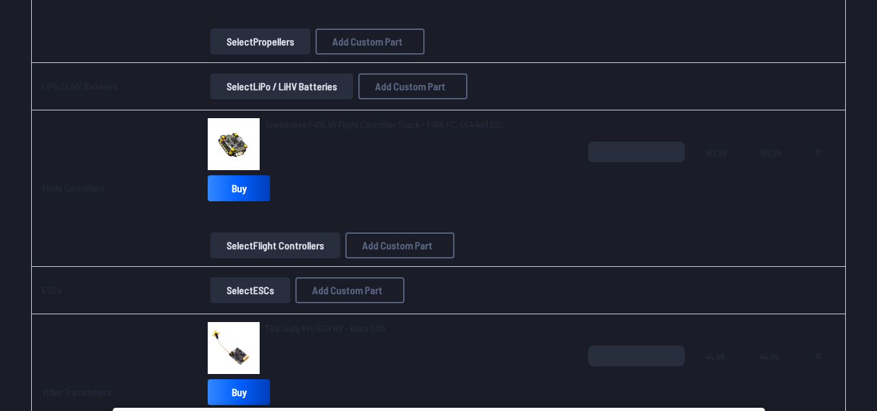
scroll to position [603, 0]
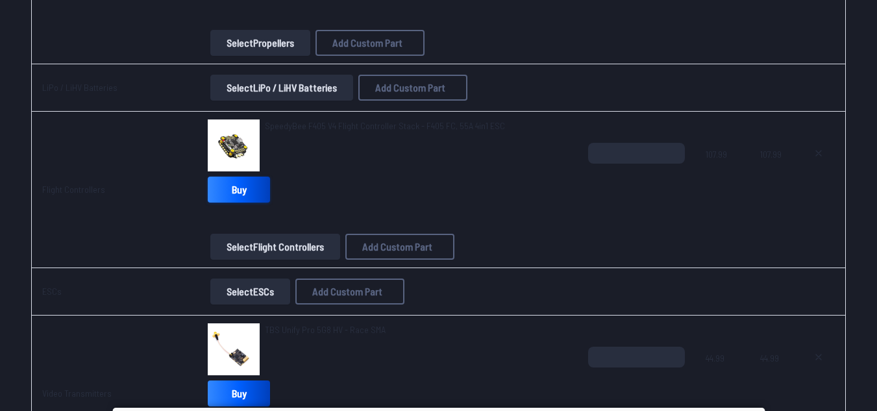
click at [259, 185] on link "Buy" at bounding box center [239, 190] width 62 height 26
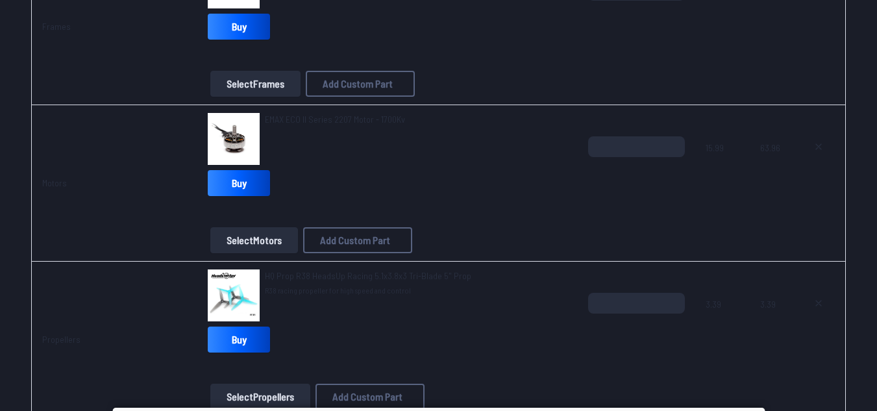
scroll to position [249, 0]
click at [233, 182] on link "Buy" at bounding box center [239, 184] width 62 height 26
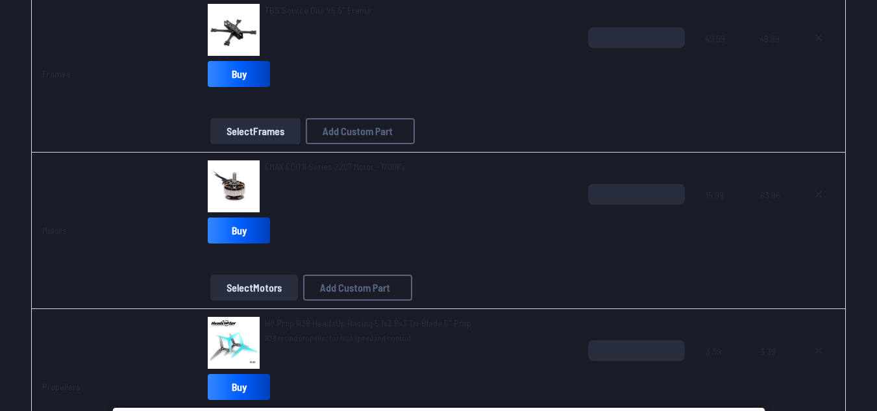
scroll to position [198, 0]
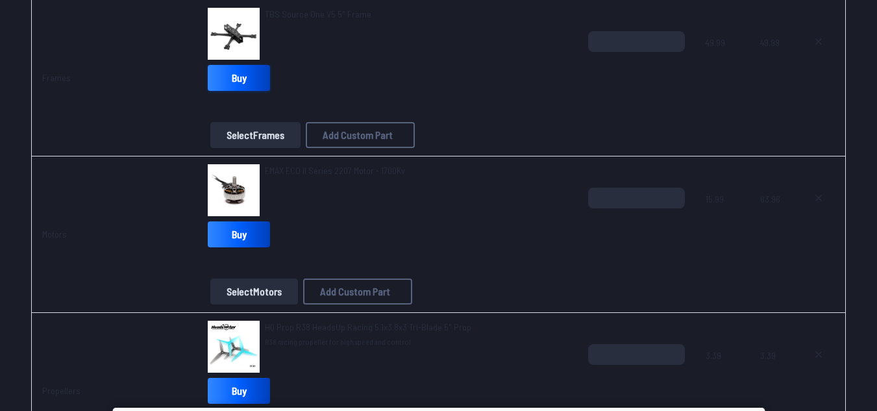
click at [240, 78] on link "Buy" at bounding box center [239, 78] width 62 height 26
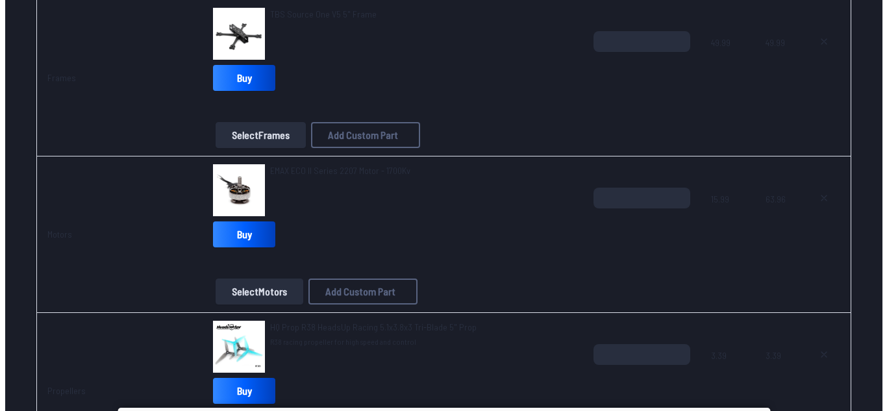
scroll to position [33, 0]
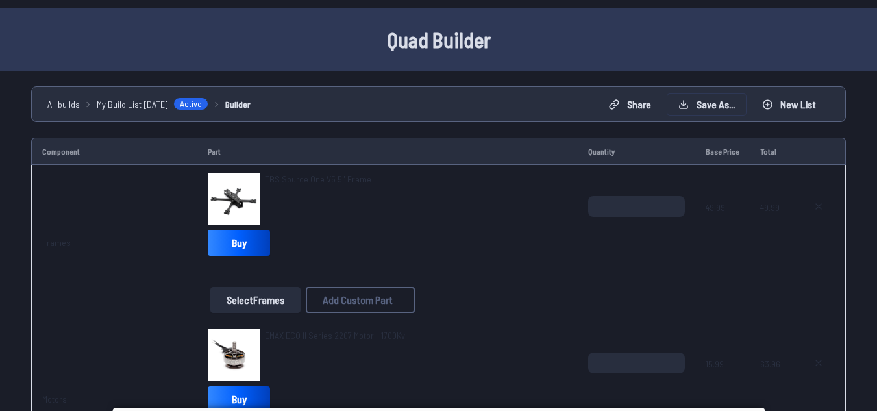
click at [703, 107] on button "Save as..." at bounding box center [707, 104] width 79 height 21
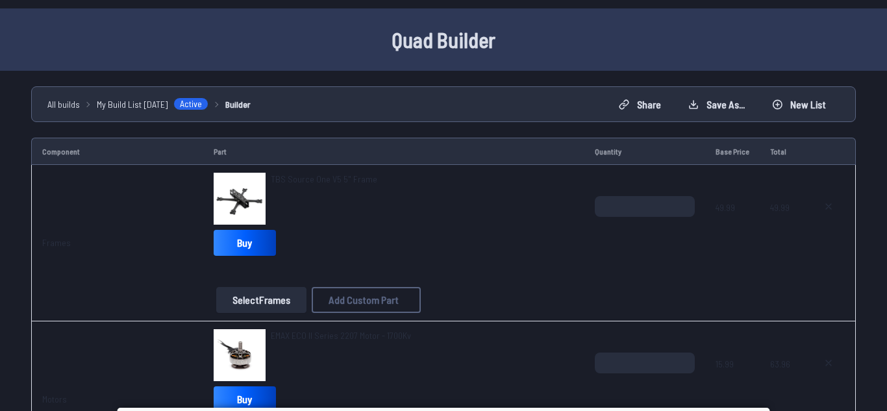
click at [384, 251] on link "Log in" at bounding box center [397, 241] width 84 height 19
